Goal: Information Seeking & Learning: Learn about a topic

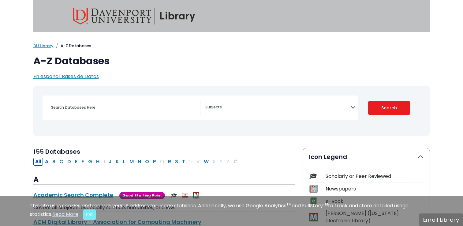
select select "Database Subject Filter"
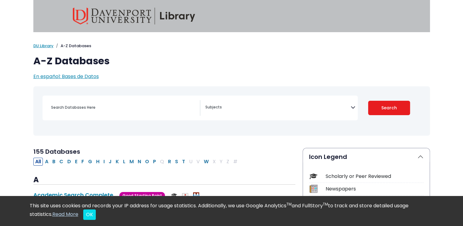
scroll to position [61, 0]
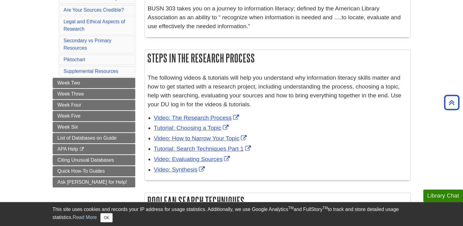
scroll to position [122, 0]
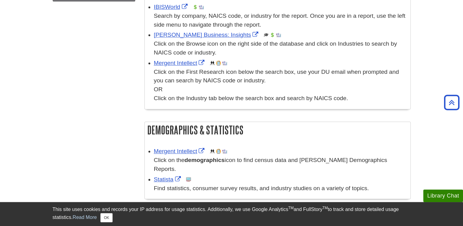
scroll to position [367, 0]
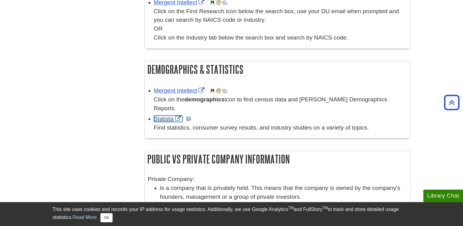
click at [157, 115] on link "Statista" at bounding box center [168, 118] width 28 height 6
